Goal: Task Accomplishment & Management: Manage account settings

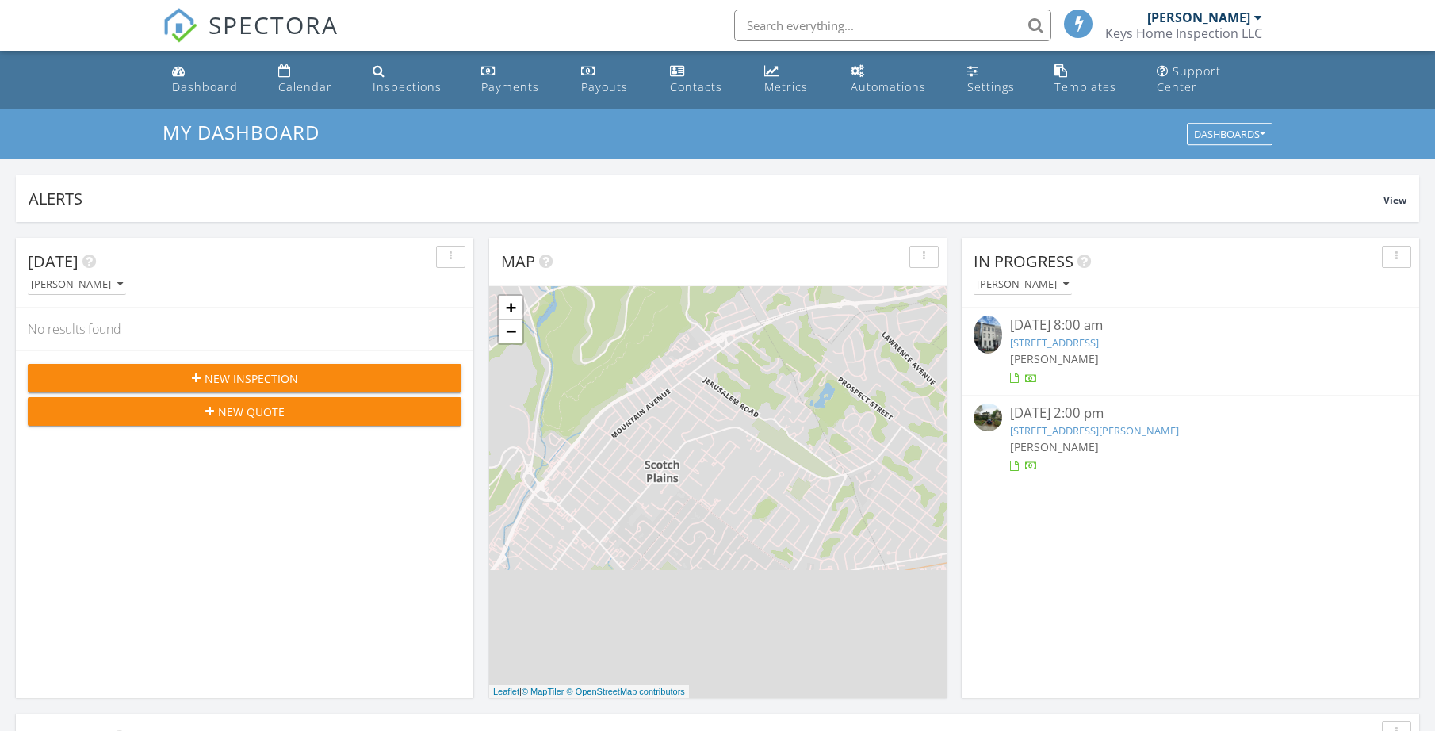
scroll to position [1444, 1436]
click at [1062, 79] on div "Templates" at bounding box center [1086, 86] width 62 height 15
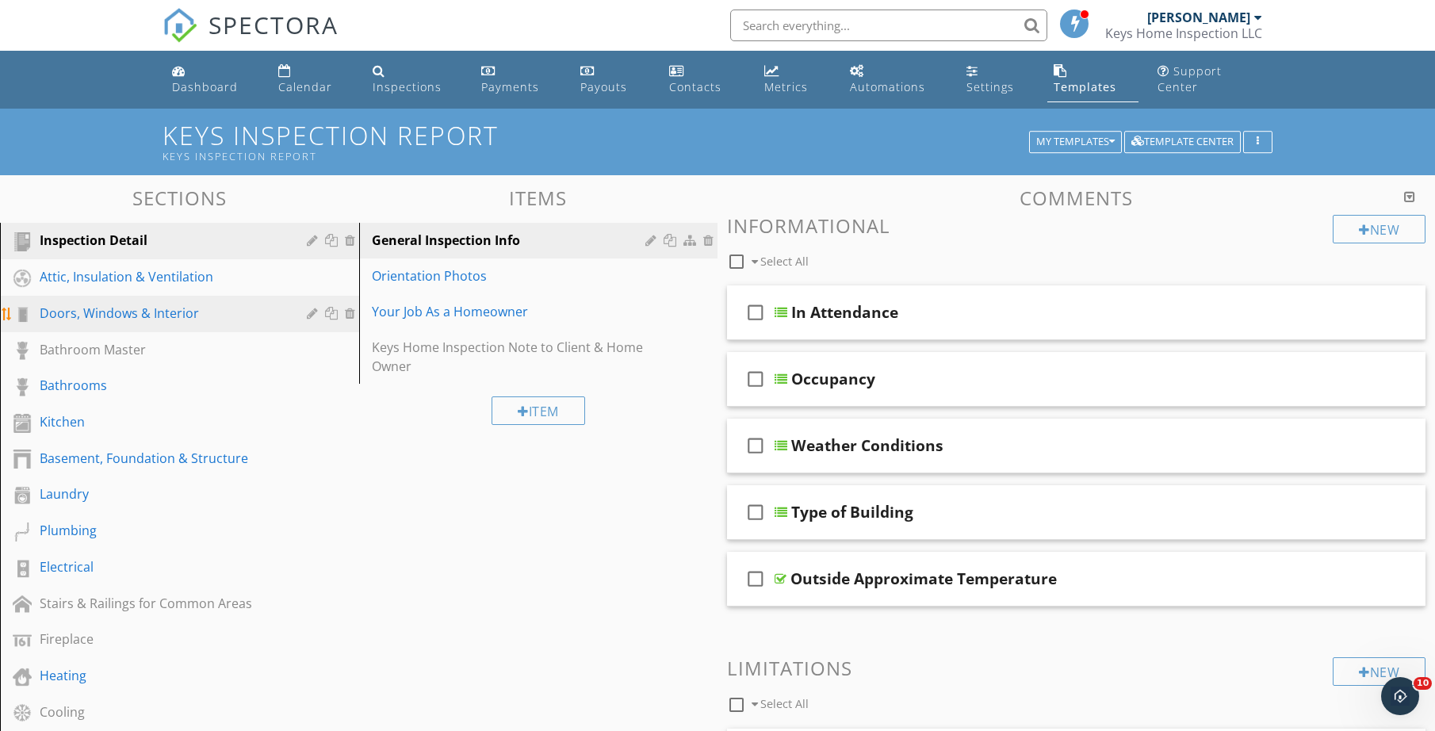
click at [145, 310] on div "Doors, Windows & Interior" at bounding box center [162, 313] width 244 height 19
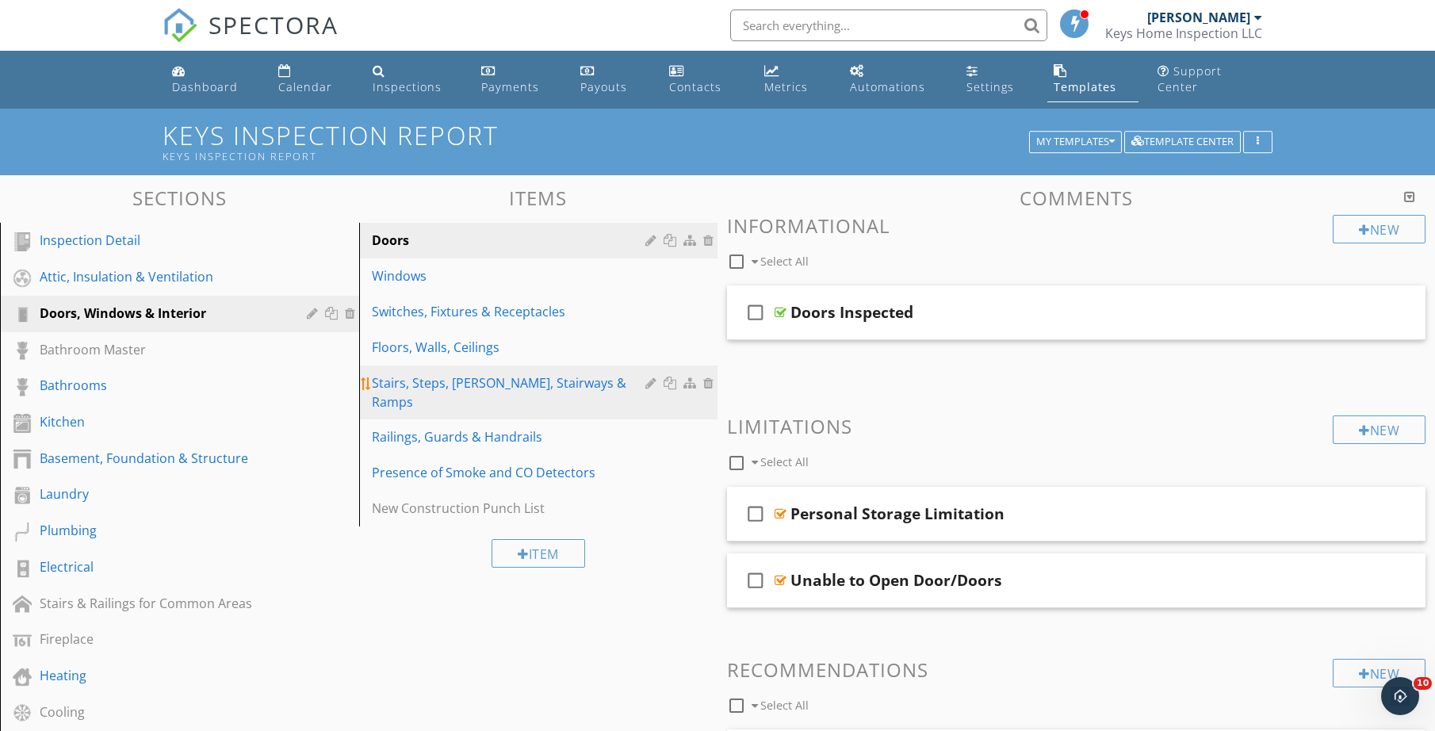
click at [374, 376] on div "Stairs, Steps, Stoops, Stairways & Ramps" at bounding box center [511, 392] width 279 height 38
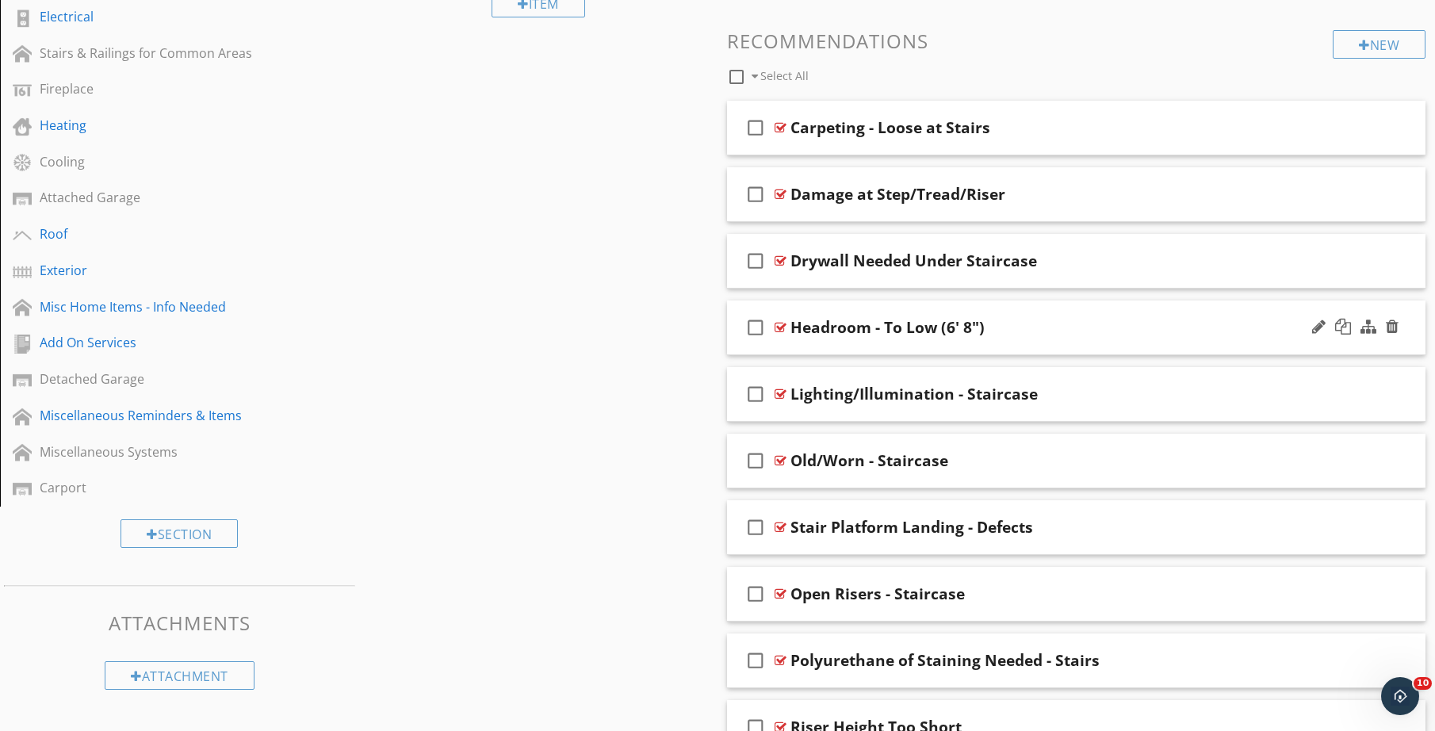
scroll to position [629, 0]
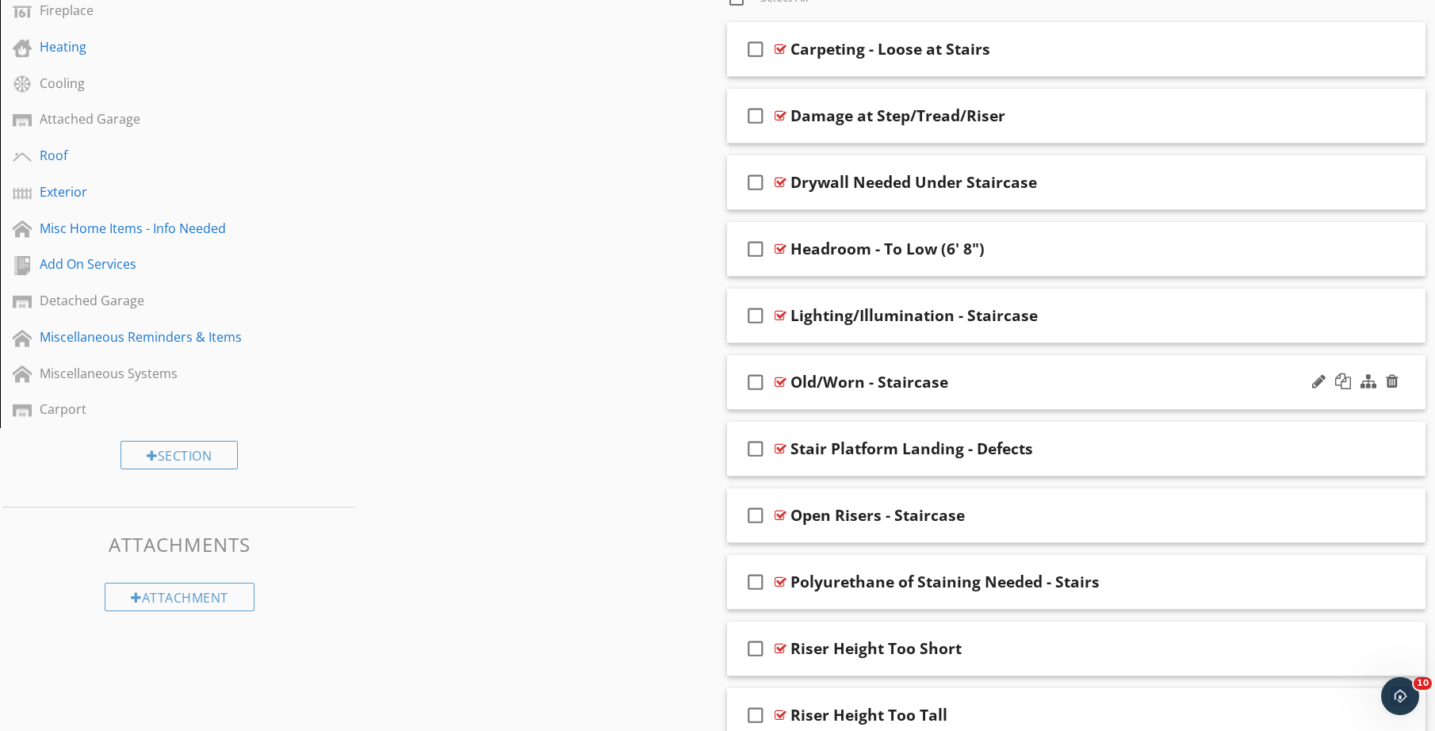
click at [756, 387] on icon "check_box_outline_blank" at bounding box center [755, 382] width 25 height 38
click at [760, 385] on icon "check_box" at bounding box center [755, 382] width 25 height 38
click at [842, 383] on div "Old/Worn - Staircase" at bounding box center [870, 382] width 158 height 19
click at [1312, 378] on div at bounding box center [1318, 381] width 13 height 16
click at [1254, 404] on div "check_box_outline_blank Old/Worn - Staircase" at bounding box center [1076, 382] width 699 height 55
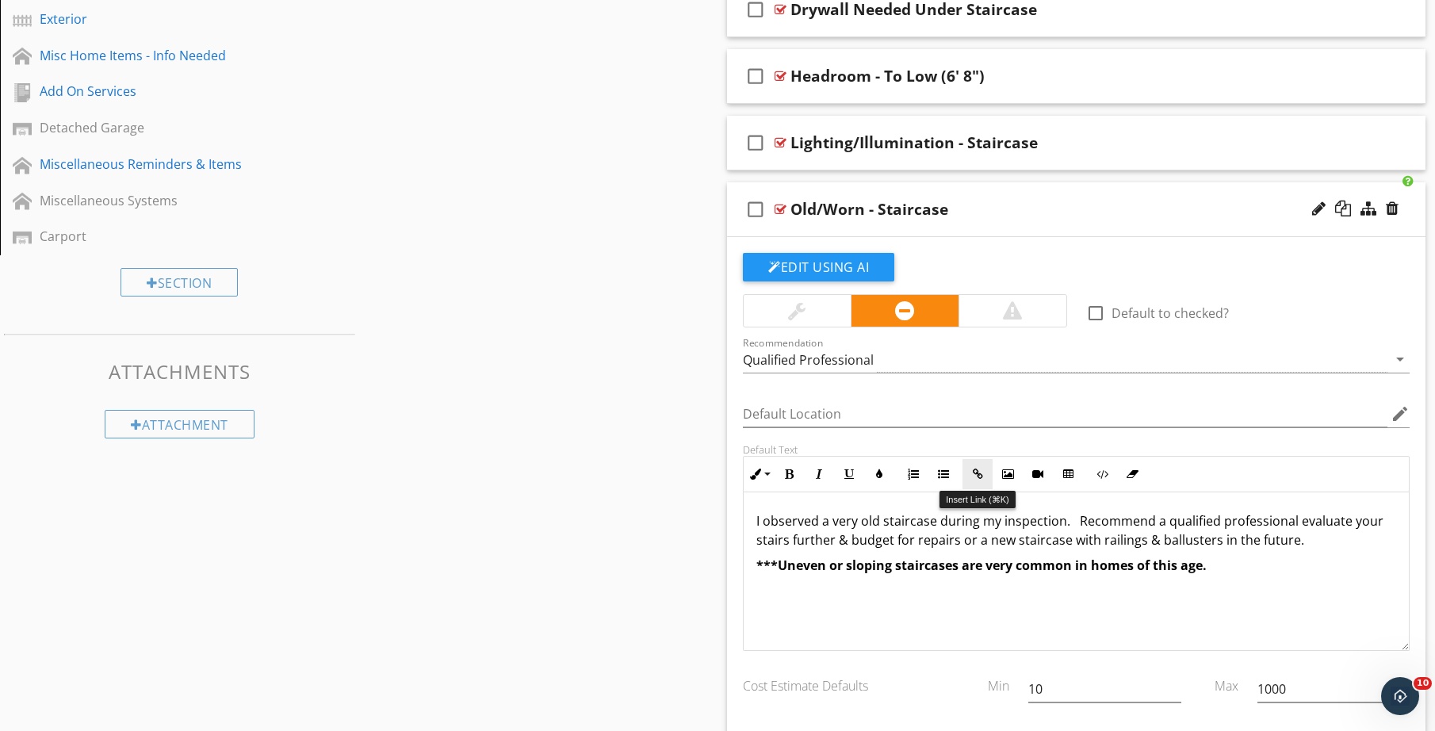
scroll to position [833, 0]
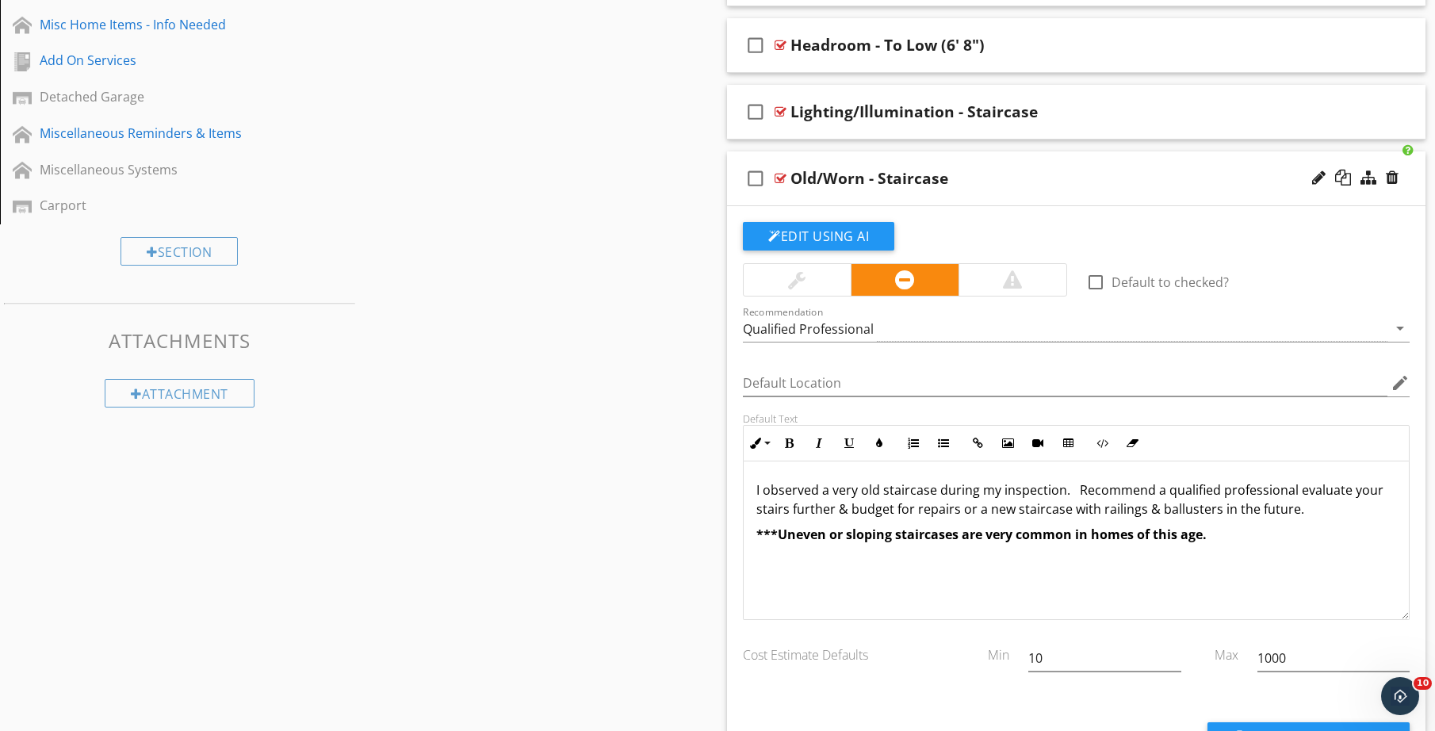
drag, startPoint x: 1195, startPoint y: 496, endPoint x: 755, endPoint y: 500, distance: 440.1
click at [755, 500] on div "I observed a very old staircase during my inspection. Recommend a qualified pro…" at bounding box center [1076, 541] width 665 height 159
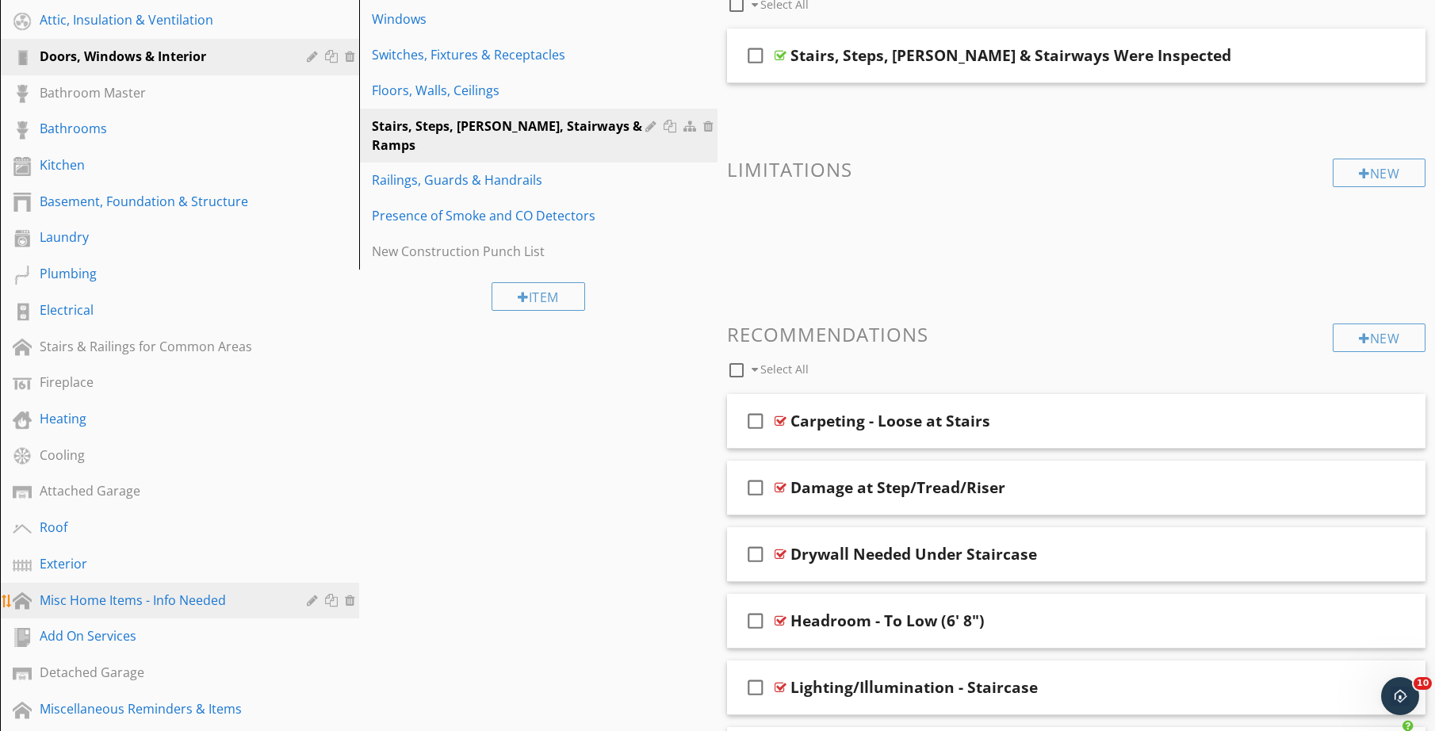
scroll to position [177, 0]
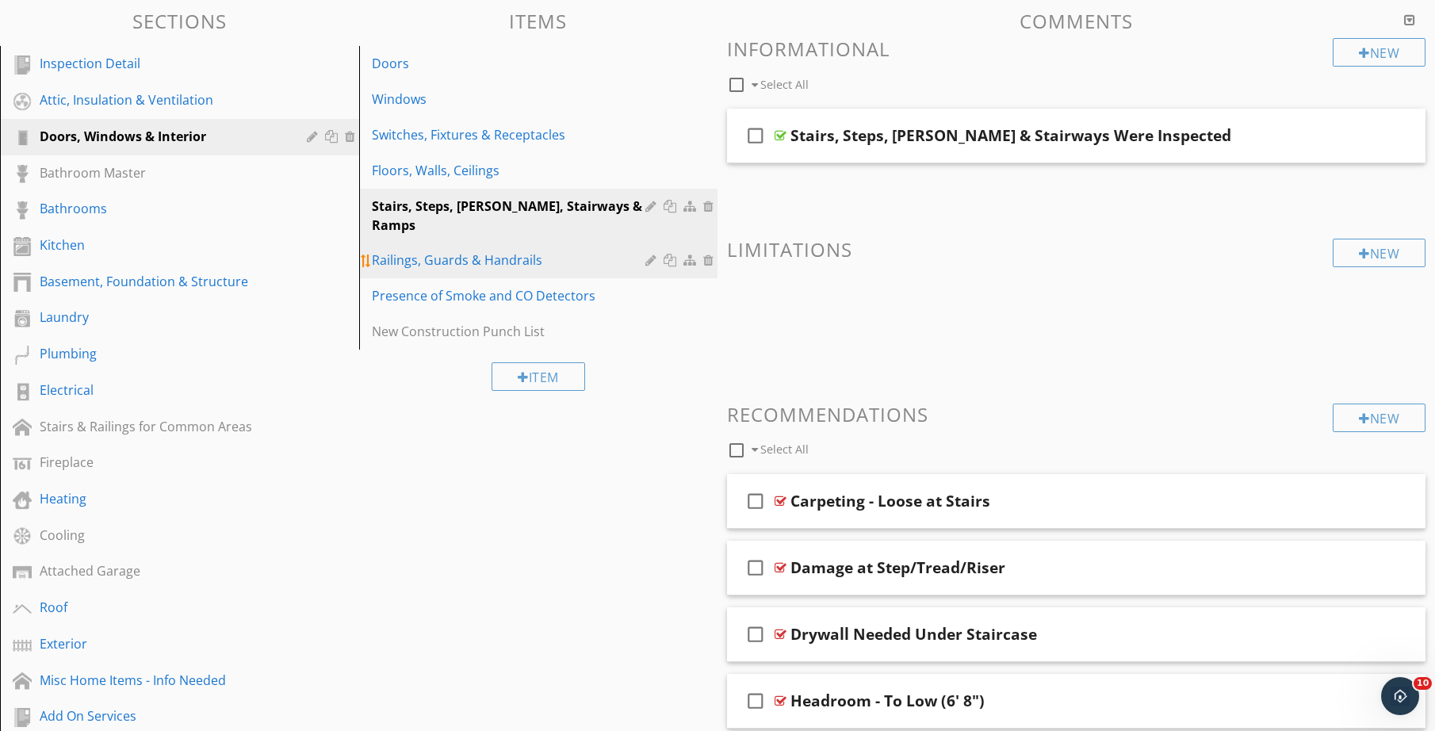
click at [412, 251] on div "Railings, Guards & Handrails" at bounding box center [511, 260] width 279 height 19
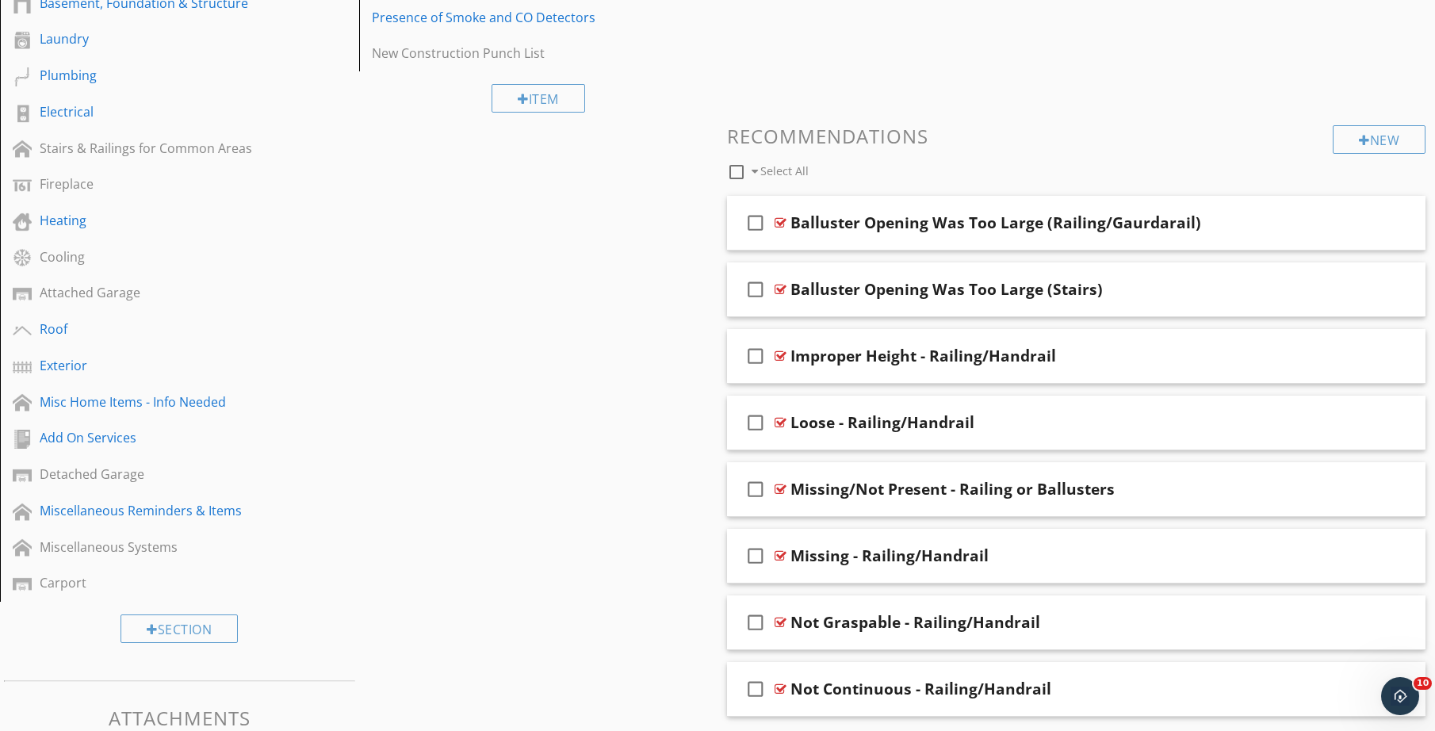
scroll to position [458, 0]
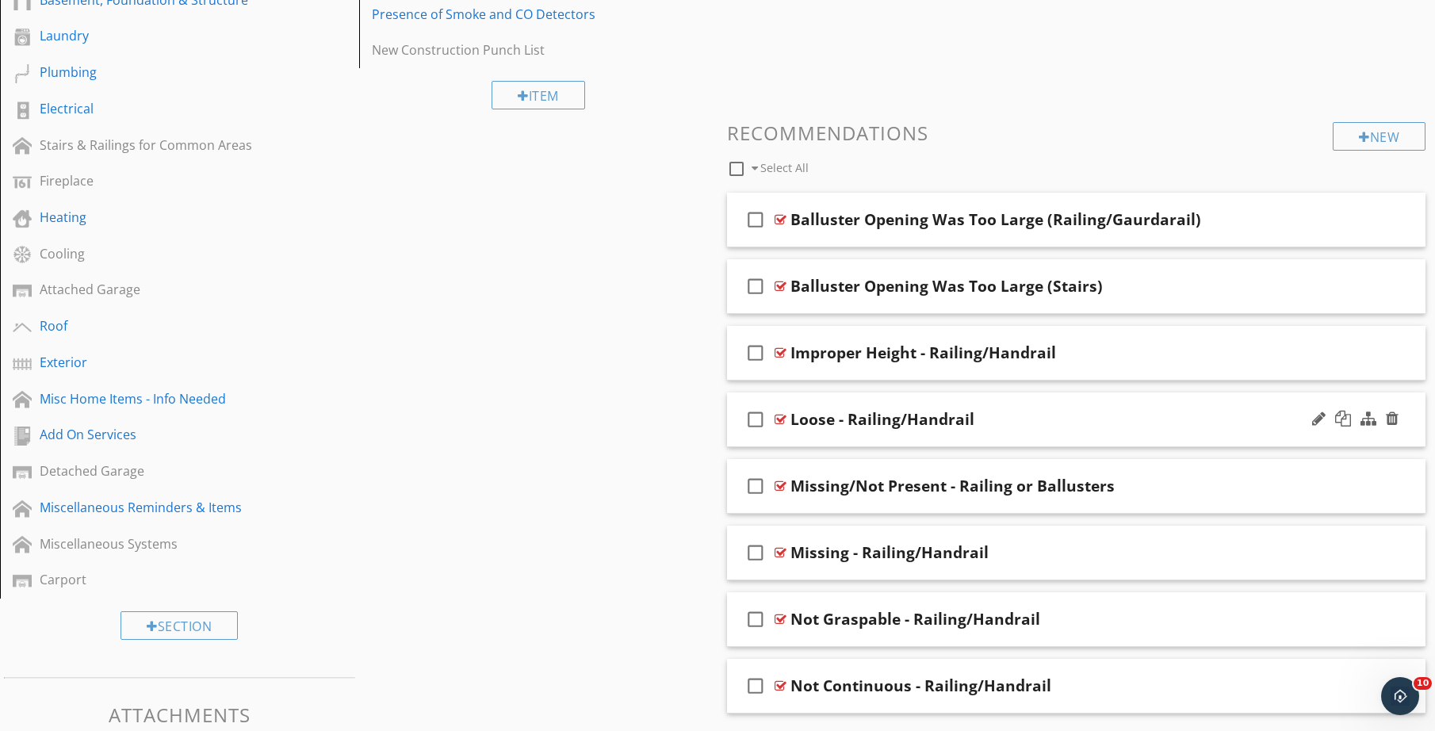
click at [963, 428] on div "Loose - Railing/Handrail" at bounding box center [883, 419] width 184 height 19
click at [954, 440] on div "check_box_outline_blank Loose - Railing/Handrail" at bounding box center [1076, 420] width 699 height 55
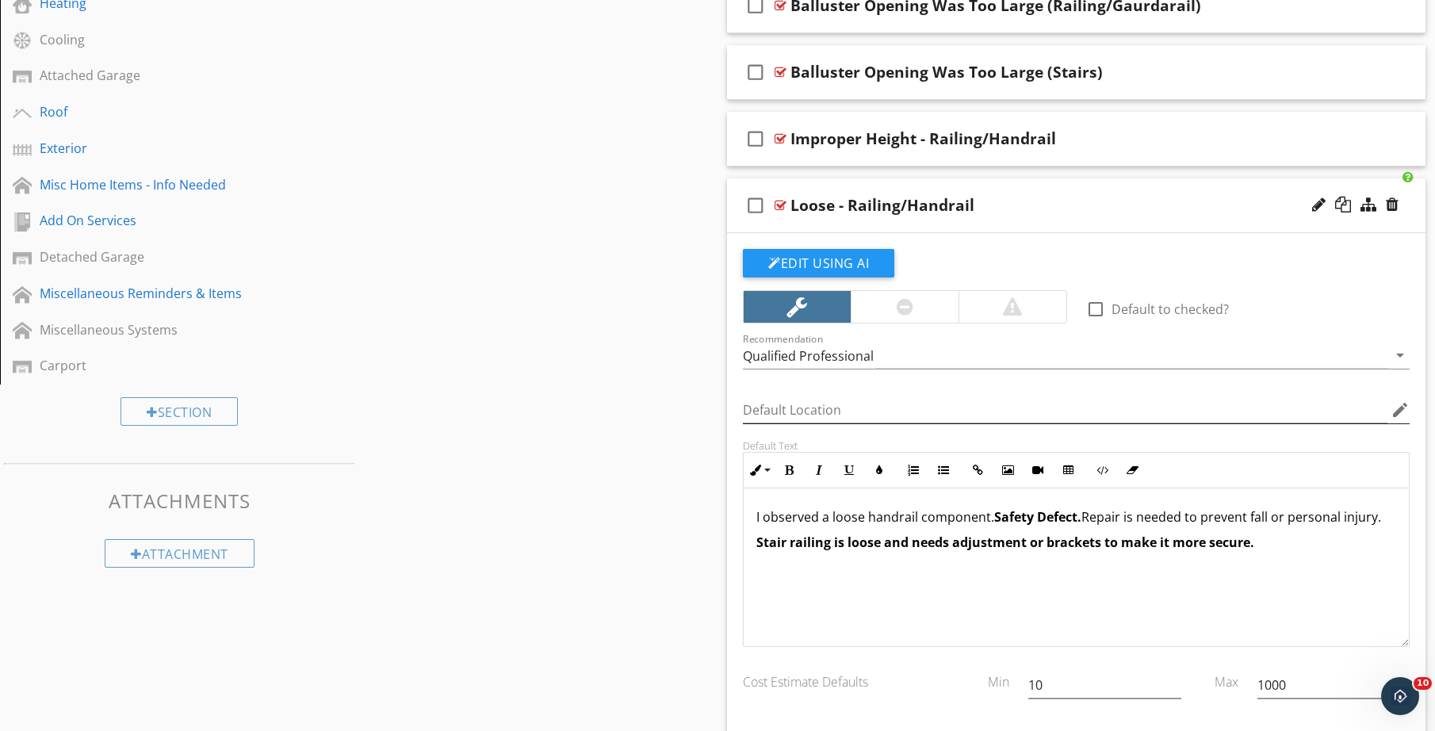
scroll to position [1, 0]
drag, startPoint x: 1289, startPoint y: 550, endPoint x: 754, endPoint y: 521, distance: 536.0
click at [754, 521] on div "I observed a loose handrail component. Safety Defect. Repair is needed to preve…" at bounding box center [1076, 567] width 665 height 159
copy div "I observed a loose handrail component. Safety Defect. Repair is needed to preve…"
click at [853, 622] on div "I observed a loose handrail component. Safety Defect. Repair is needed to preve…" at bounding box center [1076, 567] width 665 height 159
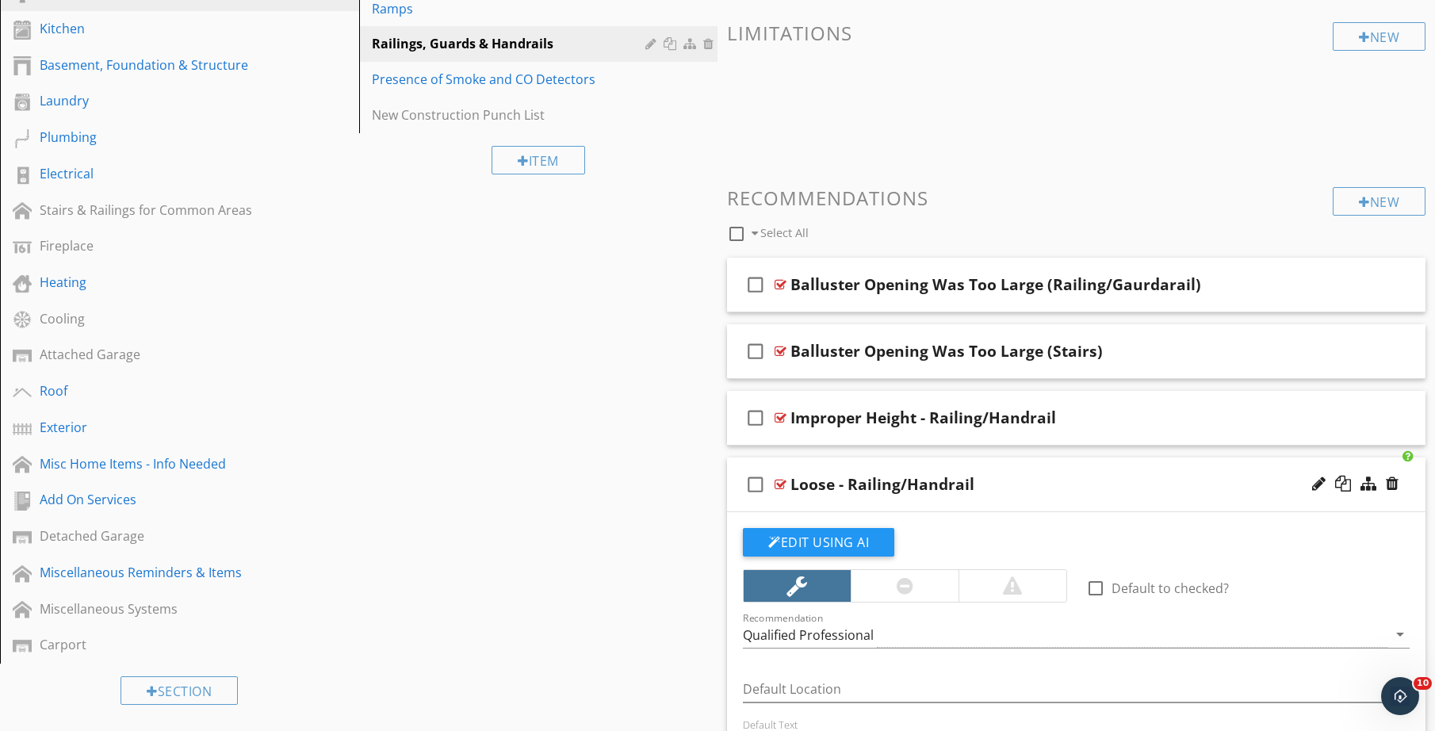
scroll to position [0, 0]
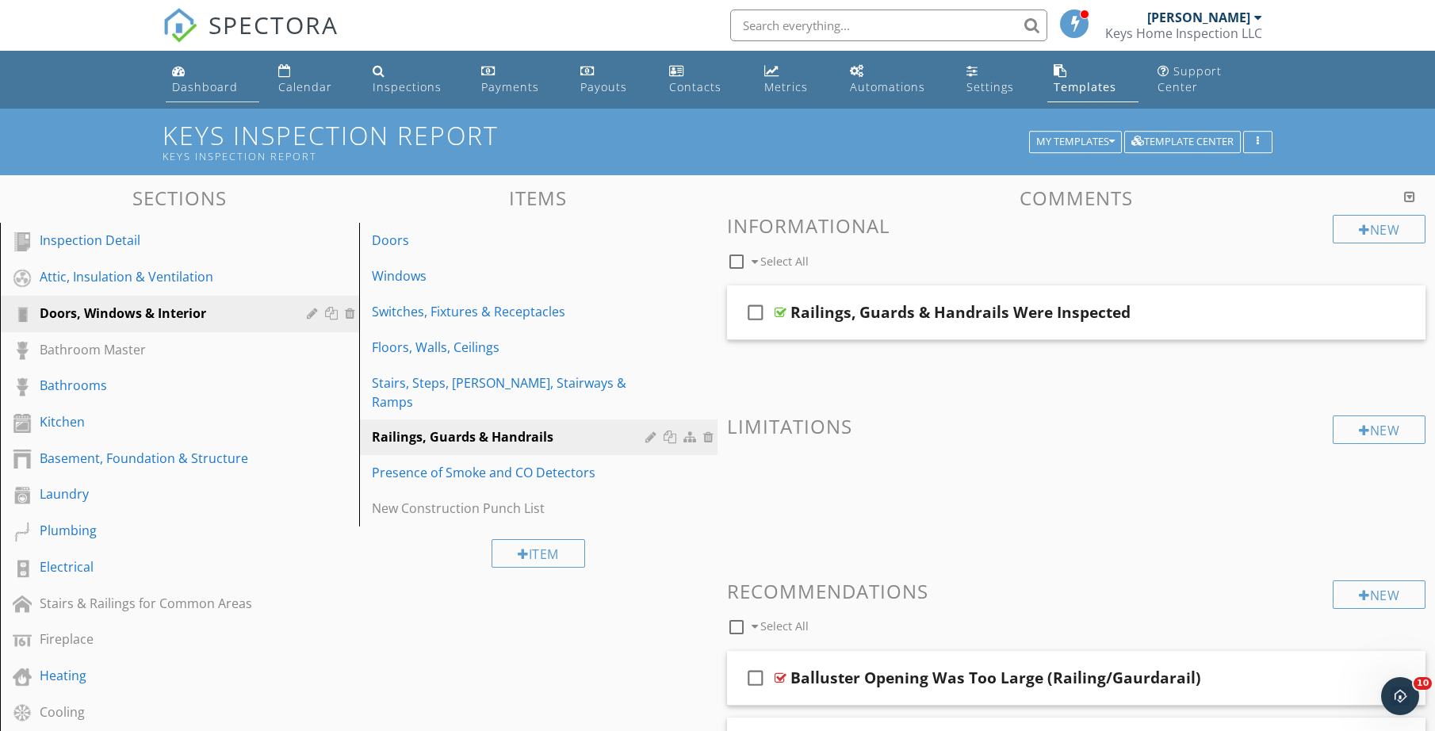
click at [196, 79] on div "Dashboard" at bounding box center [205, 86] width 66 height 15
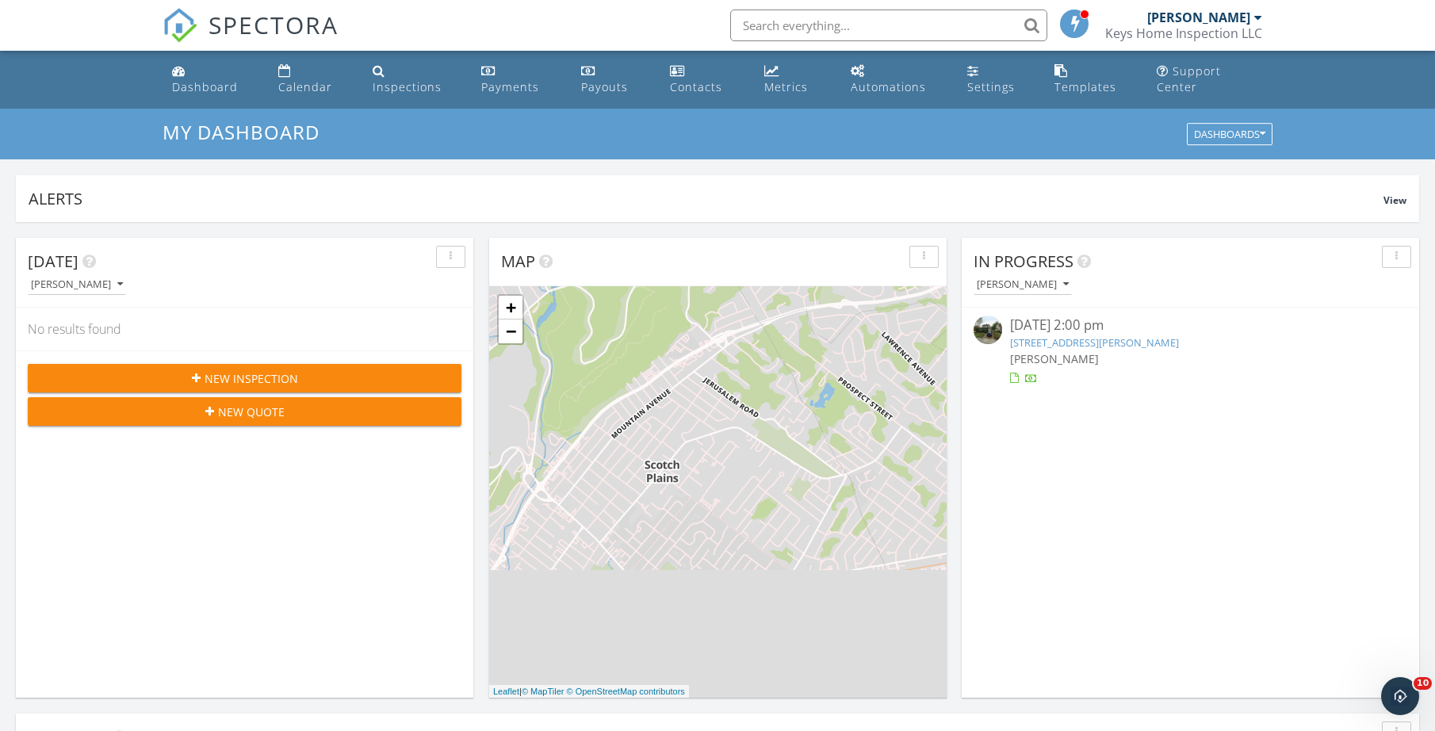
click at [1068, 340] on link "[STREET_ADDRESS][PERSON_NAME]" at bounding box center [1094, 342] width 169 height 14
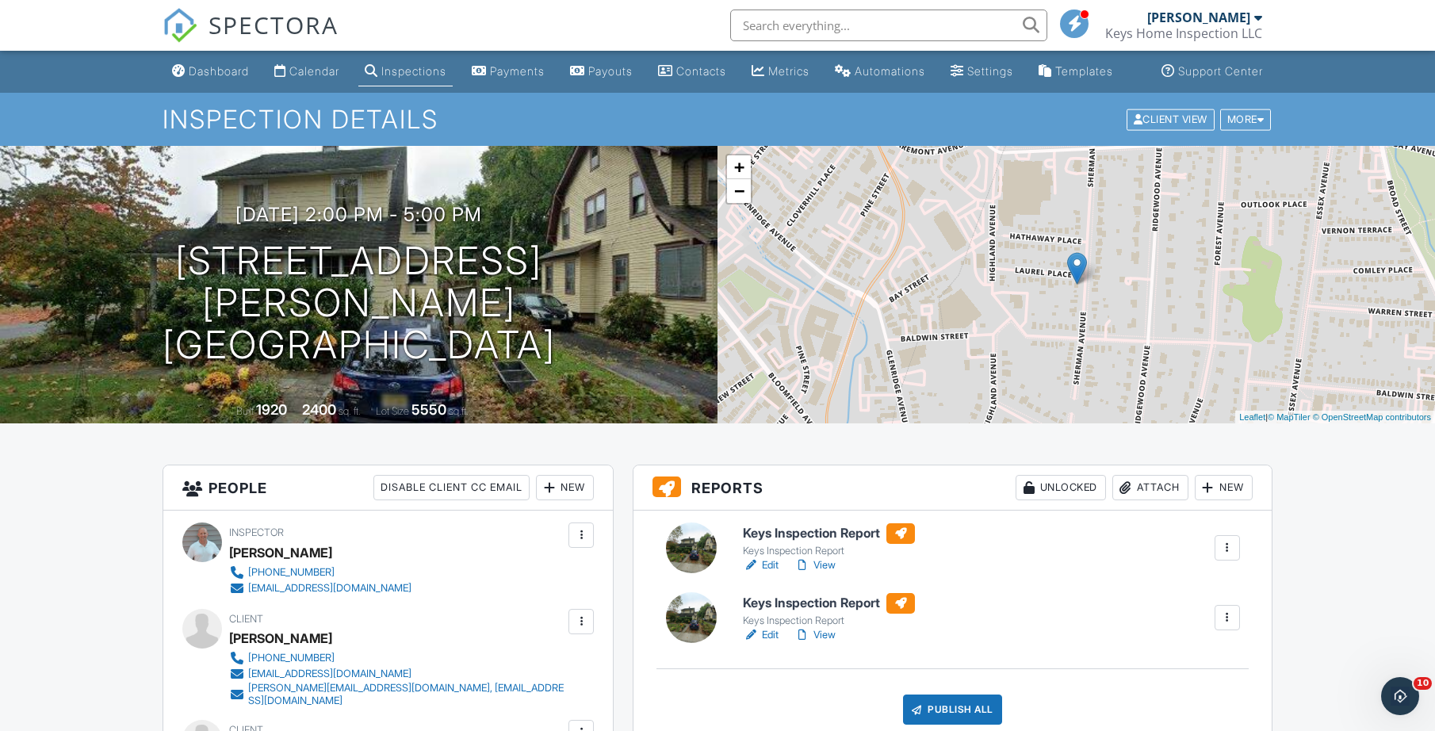
click at [825, 573] on link "View" at bounding box center [815, 565] width 41 height 16
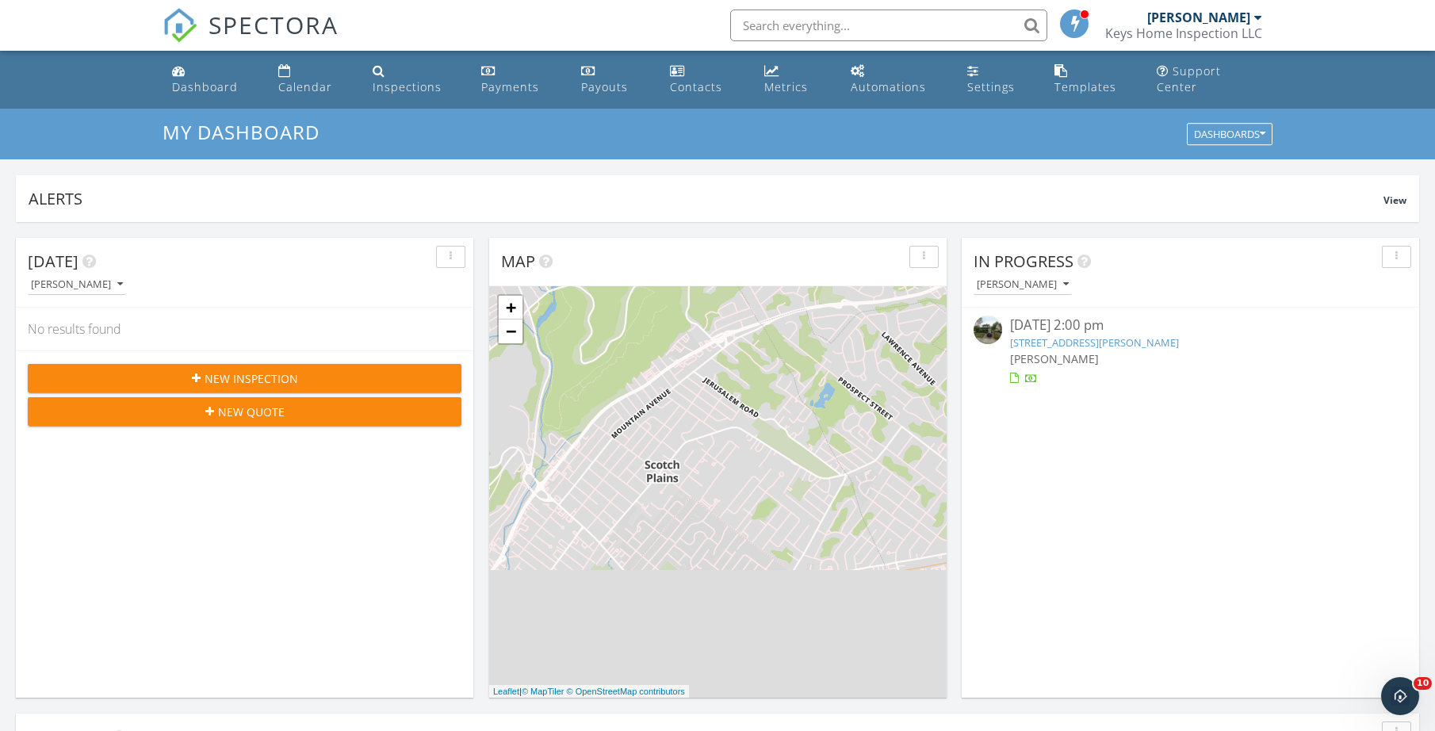
click at [1062, 339] on link "1 Laurel Pl, Glen Ridge, NJ 07028" at bounding box center [1094, 342] width 169 height 14
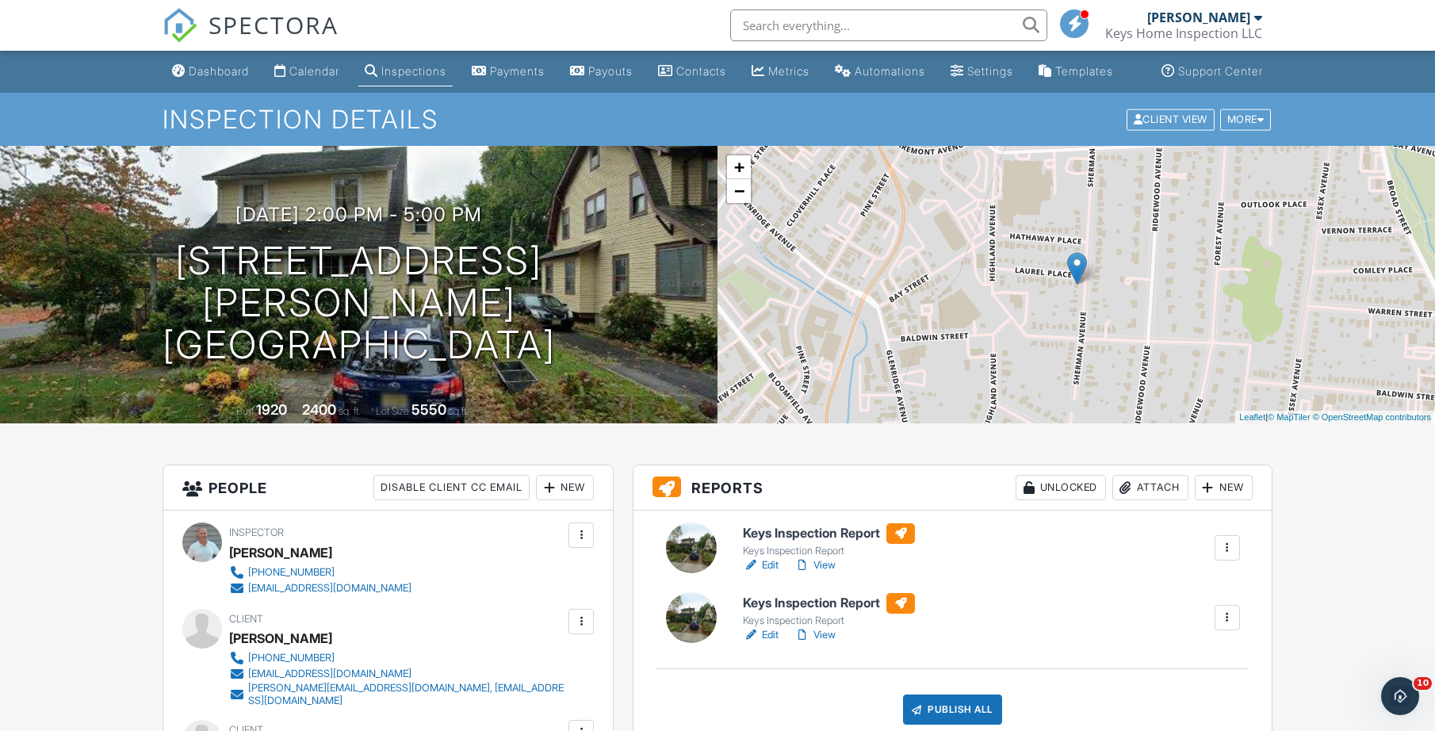
click at [1222, 626] on div at bounding box center [1228, 618] width 16 height 16
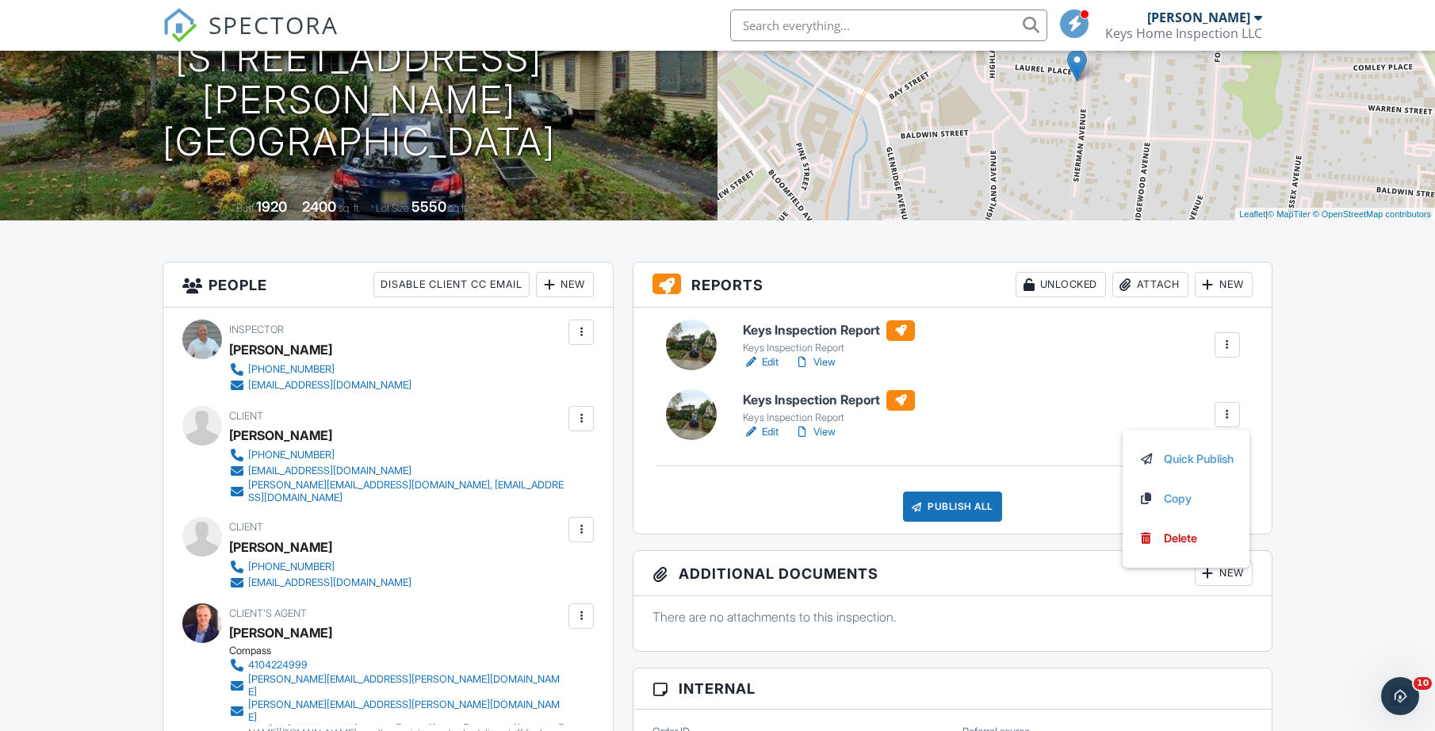
scroll to position [234, 0]
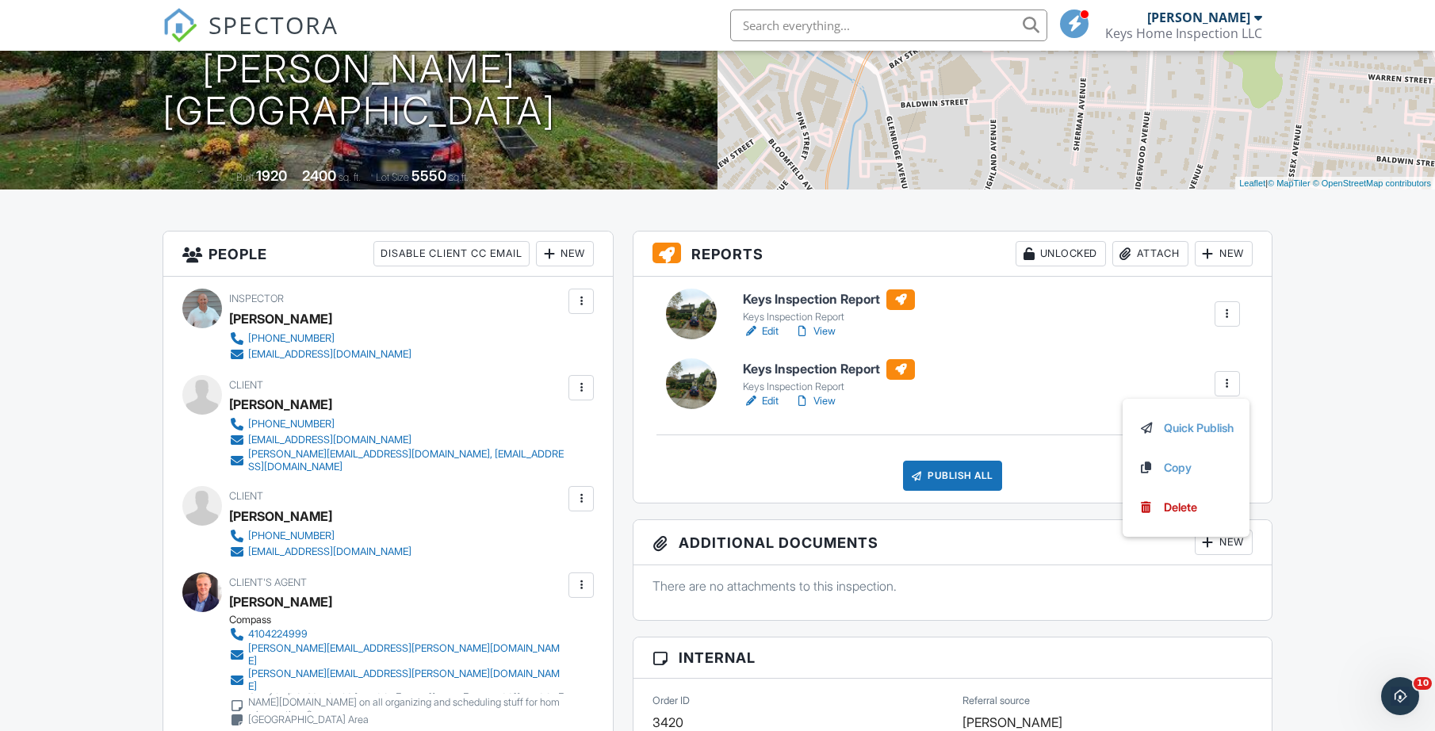
click at [969, 375] on div "Keys Inspection Report Keys Inspection Report Edit View Quick Publish Copy Dele…" at bounding box center [991, 384] width 516 height 51
click at [825, 409] on link "View" at bounding box center [815, 401] width 41 height 16
click at [1229, 322] on div at bounding box center [1228, 314] width 16 height 16
click at [1203, 446] on div "Delete" at bounding box center [1192, 437] width 33 height 17
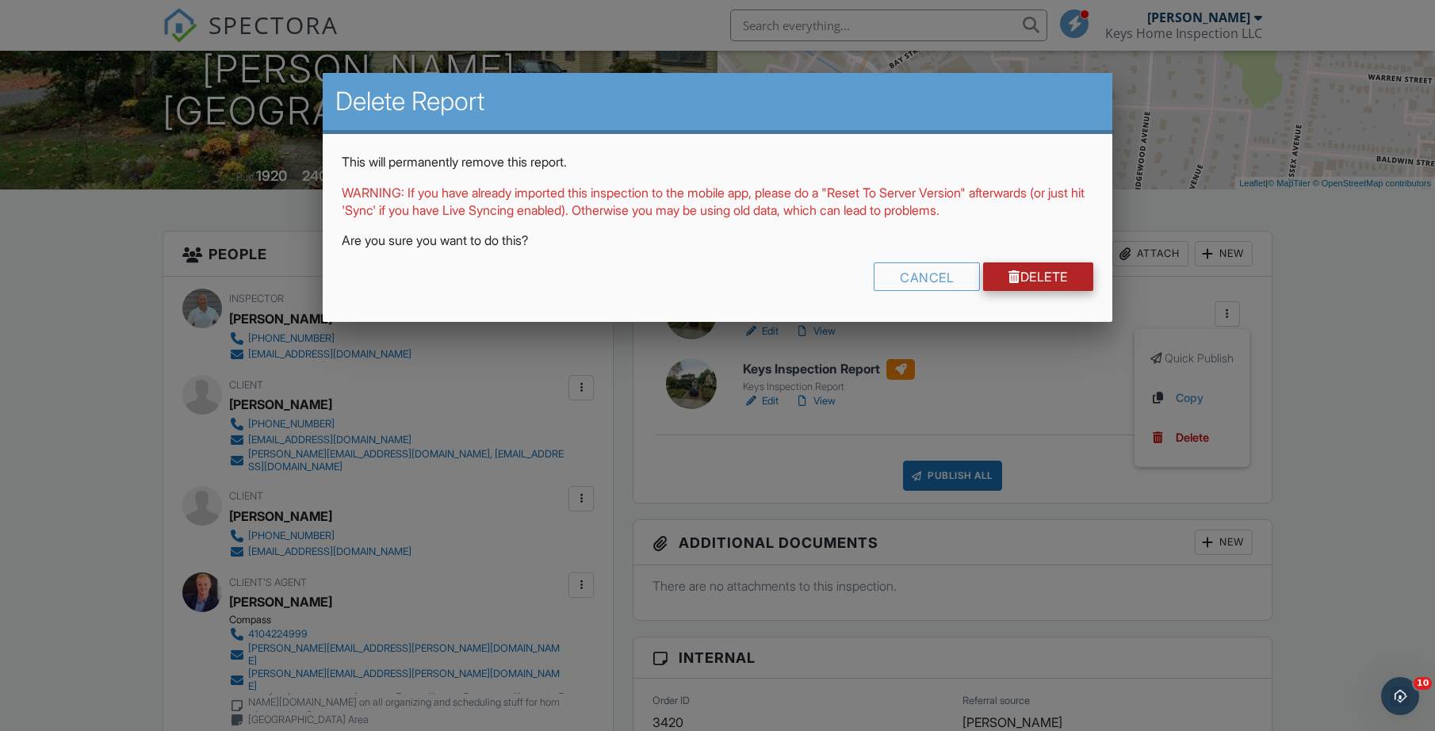
click at [1051, 279] on link "Delete" at bounding box center [1038, 276] width 110 height 29
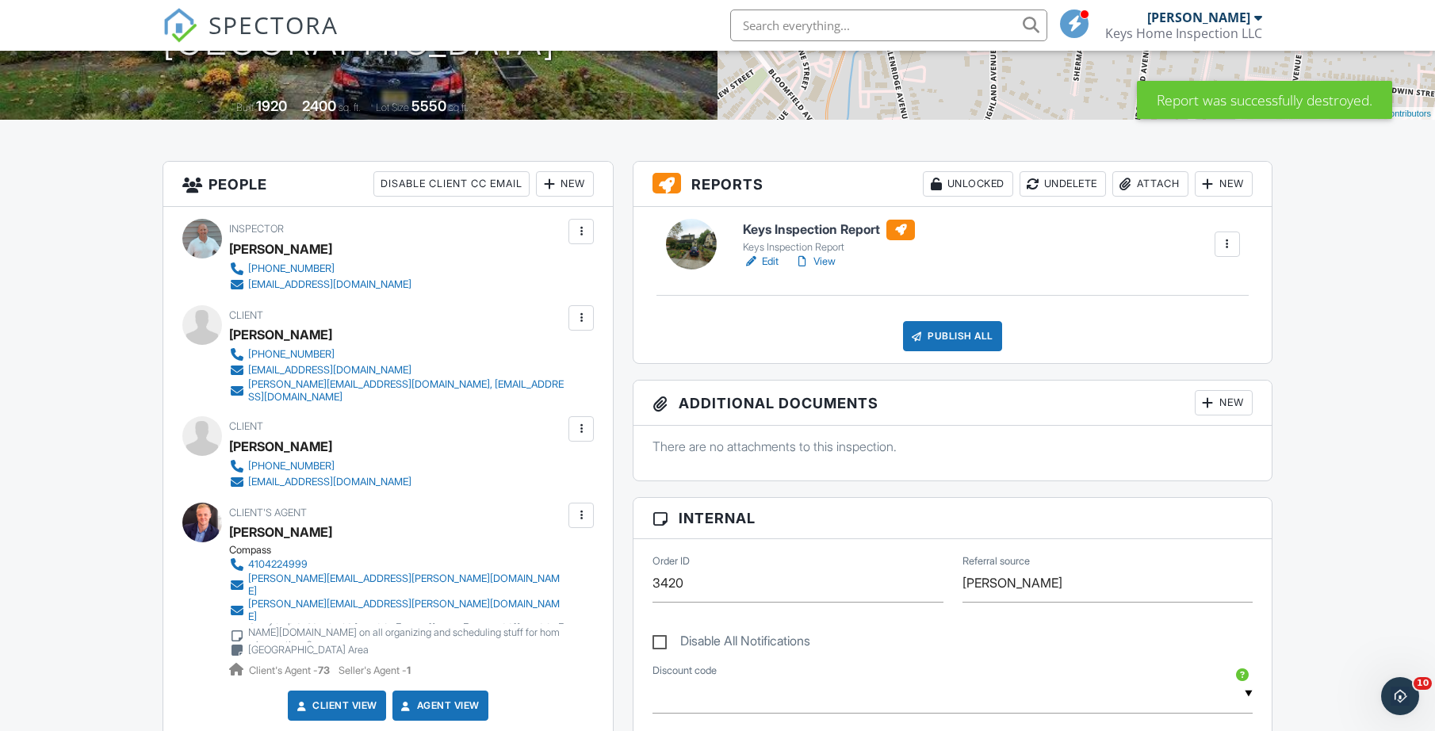
click at [826, 270] on link "View" at bounding box center [815, 262] width 41 height 16
